Goal: Information Seeking & Learning: Learn about a topic

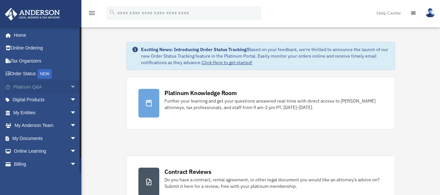
click at [70, 92] on span "arrow_drop_down" at bounding box center [76, 86] width 13 height 13
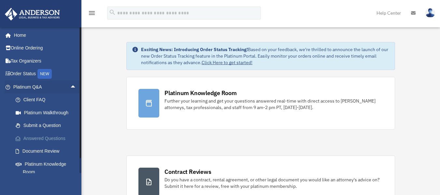
click at [43, 133] on link "Answered Questions" at bounding box center [47, 138] width 77 height 13
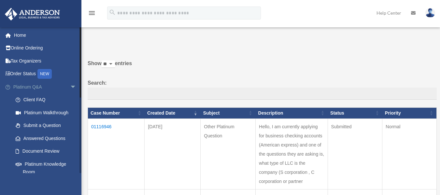
click at [73, 87] on span "arrow_drop_down" at bounding box center [76, 86] width 13 height 13
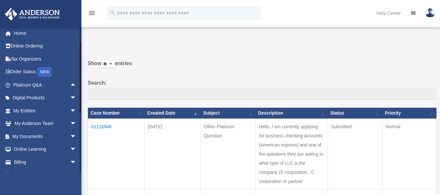
scroll to position [2, 0]
drag, startPoint x: 79, startPoint y: 61, endPoint x: 81, endPoint y: 77, distance: 16.7
click at [81, 77] on div "Past Questions & Answers [EMAIL_ADDRESS][DOMAIN_NAME] Sign Out [EMAIL_ADDRESS][…" at bounding box center [220, 192] width 440 height 349
click at [70, 107] on span "arrow_drop_down" at bounding box center [76, 110] width 13 height 13
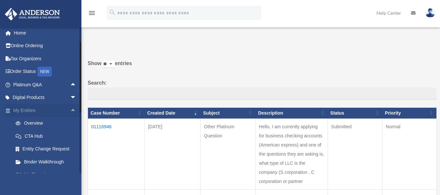
click at [70, 110] on span "arrow_drop_up" at bounding box center [76, 110] width 13 height 13
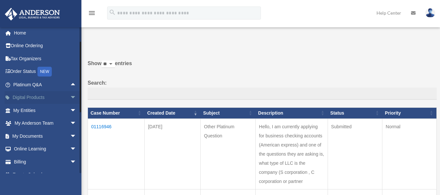
click at [70, 100] on span "arrow_drop_down" at bounding box center [76, 97] width 13 height 13
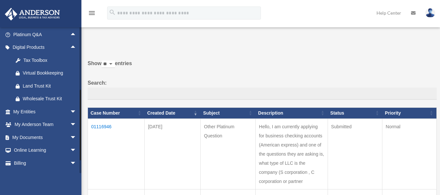
scroll to position [63, 0]
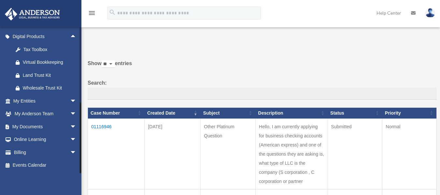
drag, startPoint x: 81, startPoint y: 74, endPoint x: 82, endPoint y: 159, distance: 84.3
click at [82, 159] on div "Past Questions & Answers aaalvarado0560@gmail.com Sign Out aaalvarado0560@gmail…" at bounding box center [220, 192] width 440 height 349
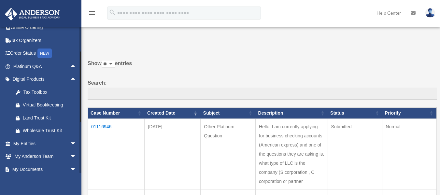
scroll to position [19, 0]
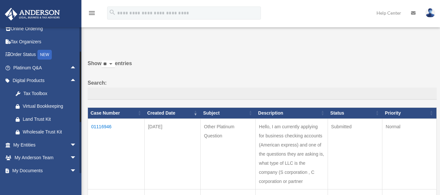
drag, startPoint x: 81, startPoint y: 105, endPoint x: 84, endPoint y: 53, distance: 52.5
click at [84, 53] on div "Past Questions & Answers aaalvarado0560@gmail.com Sign Out aaalvarado0560@gmail…" at bounding box center [220, 192] width 440 height 349
click at [84, 53] on div "Do you really want to log out? Yes No Show ** ** ** *** entries Search: Case Nu…" at bounding box center [260, 193] width 354 height 313
click at [66, 40] on link "Tax Organizers" at bounding box center [46, 41] width 82 height 13
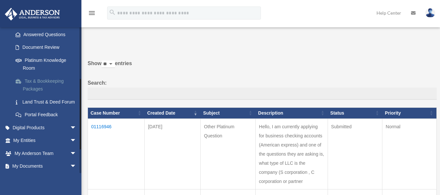
scroll to position [99, 0]
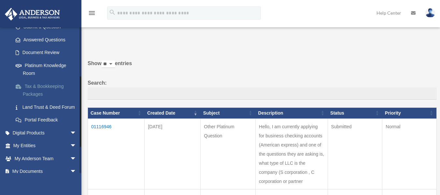
drag, startPoint x: 80, startPoint y: 48, endPoint x: 78, endPoint y: 97, distance: 49.2
click at [78, 97] on div "[EMAIL_ADDRESS][DOMAIN_NAME] Sign Out [EMAIL_ADDRESS][DOMAIN_NAME] Home Online …" at bounding box center [40, 100] width 81 height 146
click at [55, 89] on link "Tax & Bookkeeping Packages" at bounding box center [47, 90] width 77 height 21
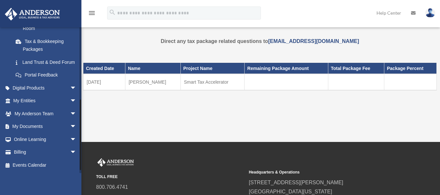
scroll to position [151, 0]
drag, startPoint x: 81, startPoint y: 89, endPoint x: 80, endPoint y: 140, distance: 51.1
click at [80, 141] on div at bounding box center [80, 100] width 2 height 146
click at [70, 85] on span "arrow_drop_down" at bounding box center [76, 87] width 13 height 13
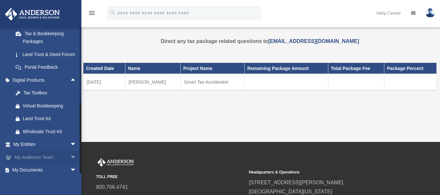
scroll to position [203, 0]
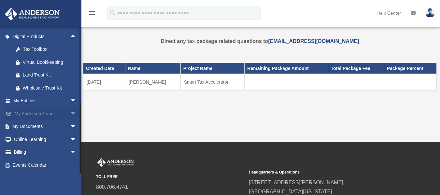
drag, startPoint x: 80, startPoint y: 105, endPoint x: 79, endPoint y: 110, distance: 5.3
click at [79, 110] on div "aaalvarado0560@gmail.com Sign Out aaalvarado0560@gmail.com Home Online Ordering…" at bounding box center [40, 100] width 81 height 146
click at [59, 48] on div "Tax Toolbox" at bounding box center [50, 49] width 55 height 8
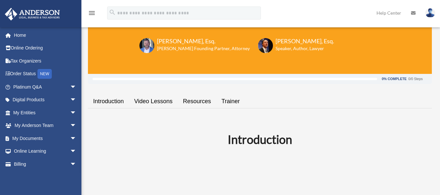
scroll to position [59, 0]
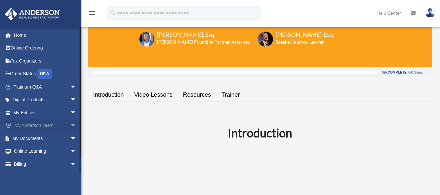
click at [70, 127] on span "arrow_drop_down" at bounding box center [76, 125] width 13 height 13
click at [70, 127] on span "arrow_drop_up" at bounding box center [76, 125] width 13 height 13
click at [70, 111] on span "arrow_drop_down" at bounding box center [76, 112] width 13 height 13
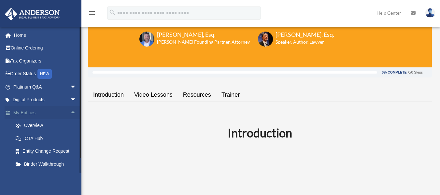
click at [70, 114] on span "arrow_drop_up" at bounding box center [76, 112] width 13 height 13
click at [70, 114] on span "arrow_drop_down" at bounding box center [76, 112] width 13 height 13
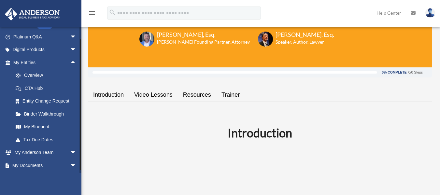
scroll to position [89, 0]
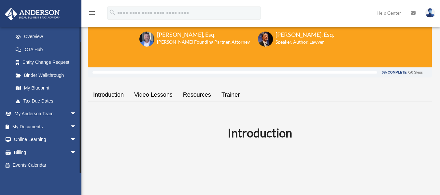
drag, startPoint x: 81, startPoint y: 110, endPoint x: 81, endPoint y: 127, distance: 16.9
click at [81, 127] on div at bounding box center [80, 107] width 1 height 131
click at [35, 86] on link "My Blueprint" at bounding box center [47, 88] width 77 height 13
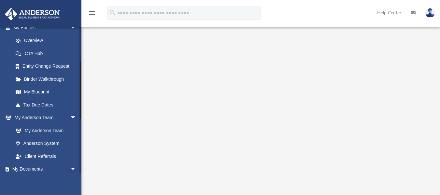
scroll to position [89, 0]
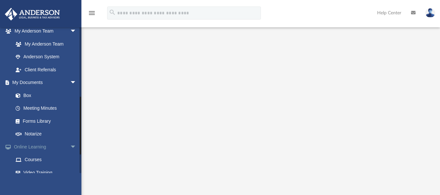
drag, startPoint x: 80, startPoint y: 77, endPoint x: 77, endPoint y: 145, distance: 68.1
click at [78, 146] on div "[EMAIL_ADDRESS][DOMAIN_NAME] Sign Out [EMAIL_ADDRESS][DOMAIN_NAME] Home Online …" at bounding box center [40, 100] width 81 height 146
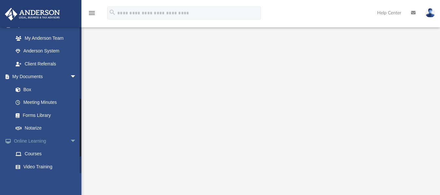
scroll to position [176, 0]
click at [77, 136] on div "aaalvarado0560@gmail.com Sign Out aaalvarado0560@gmail.com Home Online Ordering…" at bounding box center [40, 100] width 81 height 146
click at [36, 92] on link "Box" at bounding box center [47, 90] width 77 height 13
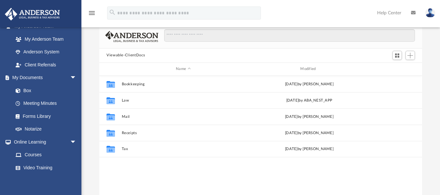
scroll to position [143, 318]
click at [70, 81] on span "arrow_drop_down" at bounding box center [76, 77] width 13 height 13
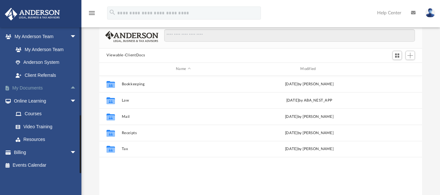
scroll to position [166, 0]
click at [59, 38] on link "My Anderson Team arrow_drop_down" at bounding box center [46, 36] width 82 height 13
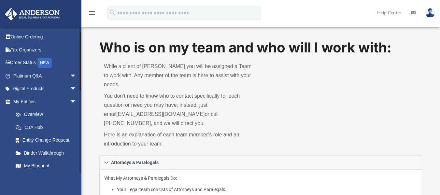
scroll to position [10, 0]
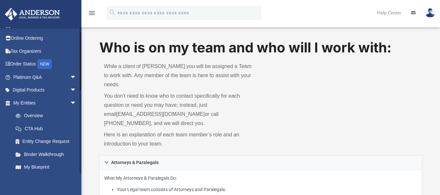
drag, startPoint x: 81, startPoint y: 125, endPoint x: 81, endPoint y: 42, distance: 83.0
click at [70, 88] on span "arrow_drop_down" at bounding box center [76, 90] width 13 height 13
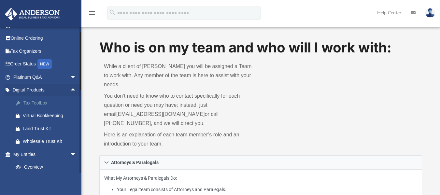
click at [63, 100] on div "Tax Toolbox" at bounding box center [50, 103] width 55 height 8
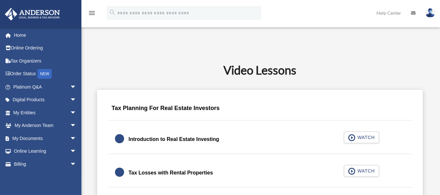
scroll to position [347, 0]
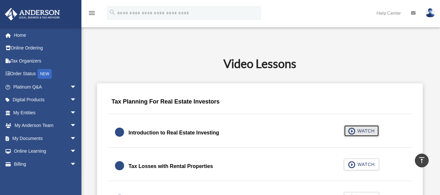
click at [354, 132] on span "button" at bounding box center [351, 131] width 7 height 7
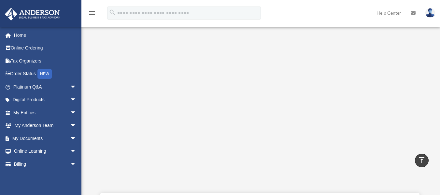
scroll to position [157, 0]
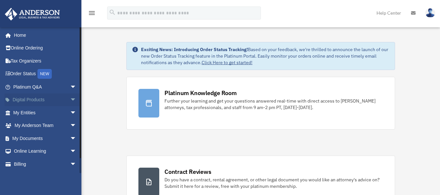
click at [70, 95] on span "arrow_drop_down" at bounding box center [76, 99] width 13 height 13
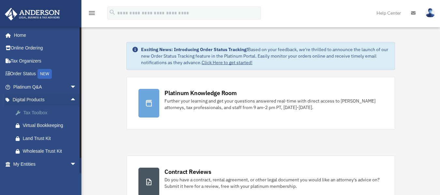
click at [54, 106] on link "Tax Toolbox" at bounding box center [47, 112] width 77 height 13
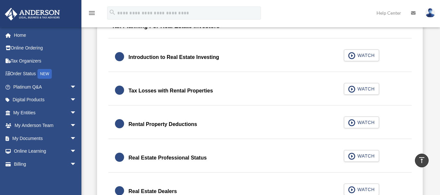
scroll to position [407, 0]
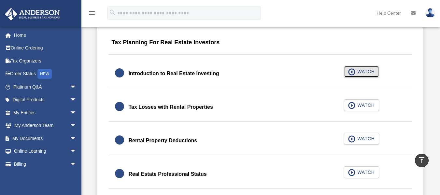
click at [347, 71] on button "WATCH" at bounding box center [361, 72] width 35 height 12
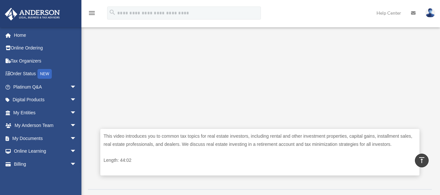
scroll to position [237, 0]
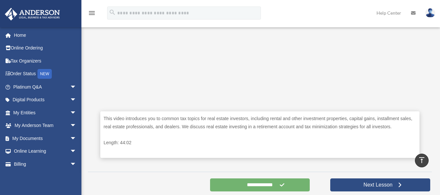
click at [275, 181] on input "**********" at bounding box center [260, 184] width 100 height 13
click at [271, 187] on input "**********" at bounding box center [260, 184] width 100 height 13
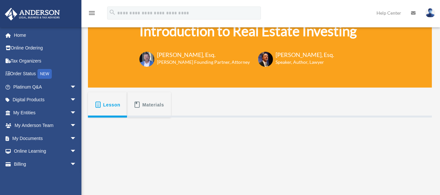
scroll to position [54, 0]
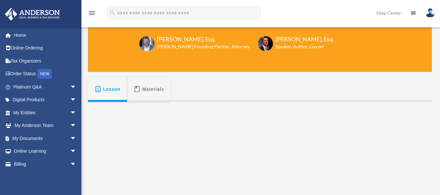
click at [105, 91] on span "Lesson" at bounding box center [111, 89] width 17 height 12
click at [141, 87] on button "Materials" at bounding box center [149, 89] width 44 height 25
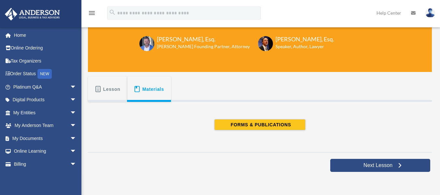
click at [104, 86] on span "Lesson" at bounding box center [111, 89] width 17 height 12
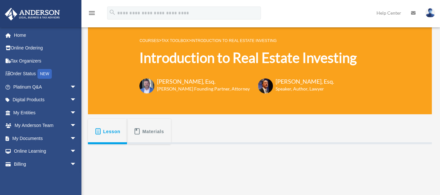
scroll to position [0, 0]
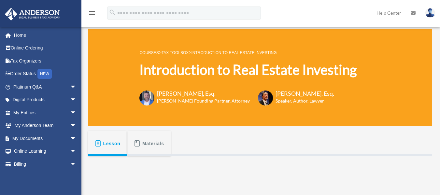
click at [258, 95] on img at bounding box center [265, 98] width 15 height 15
click at [46, 70] on div "NEW" at bounding box center [44, 74] width 14 height 10
click at [37, 84] on link "Platinum Q&A arrow_drop_down" at bounding box center [46, 86] width 82 height 13
